Goal: Find specific page/section: Find specific page/section

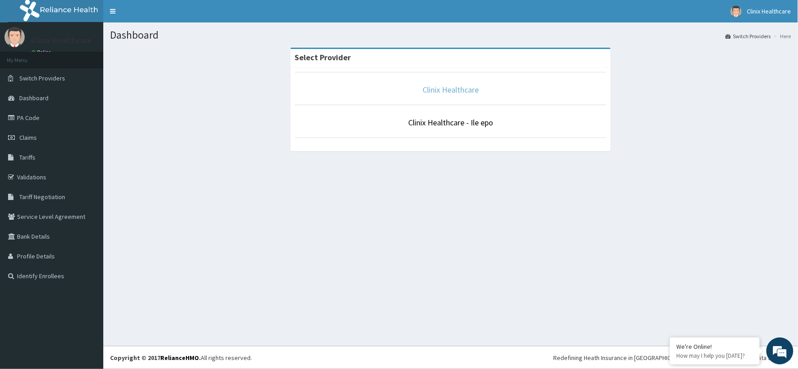
click at [445, 93] on link "Clinix Healthcare" at bounding box center [451, 89] width 56 height 10
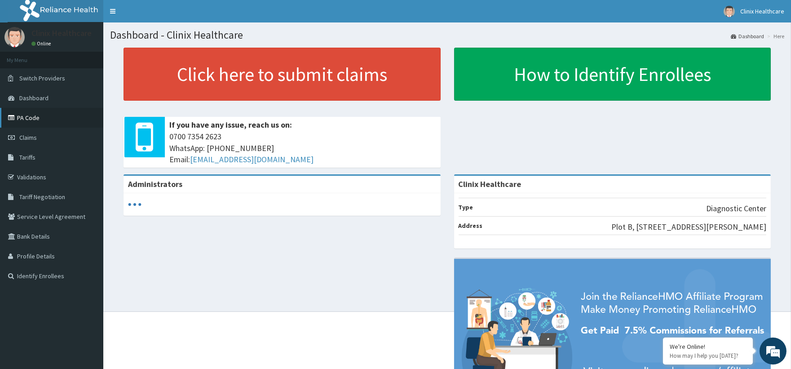
click at [32, 119] on link "PA Code" at bounding box center [51, 118] width 103 height 20
